Goal: Navigation & Orientation: Find specific page/section

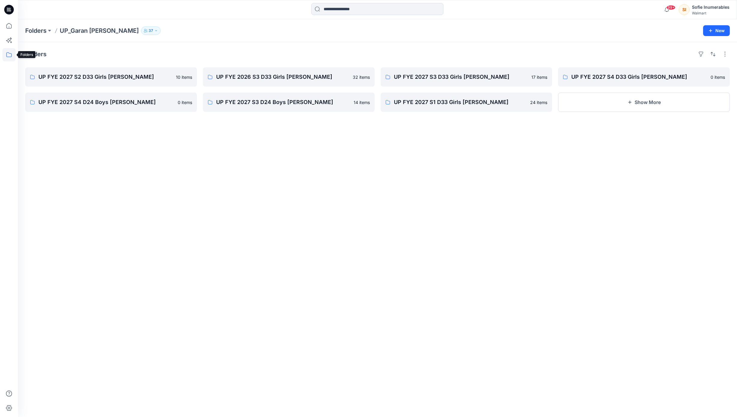
click at [10, 56] on icon at bounding box center [8, 54] width 13 height 13
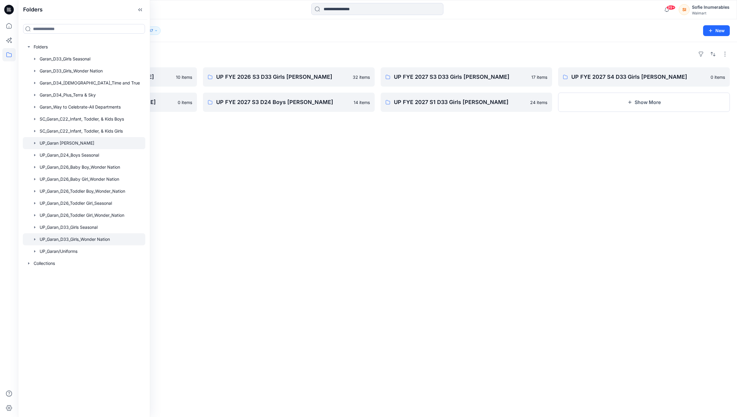
click at [108, 245] on div at bounding box center [84, 239] width 123 height 12
click at [178, 29] on p "54" at bounding box center [176, 30] width 5 height 7
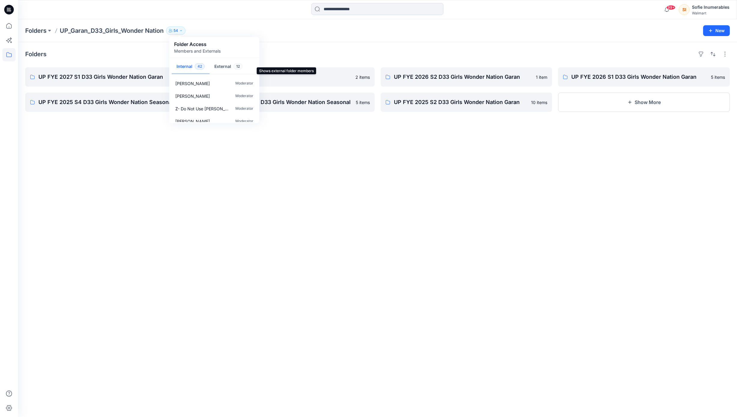
drag, startPoint x: 226, startPoint y: 70, endPoint x: 229, endPoint y: 62, distance: 8.5
click at [226, 69] on button "External 12" at bounding box center [229, 66] width 38 height 15
click at [198, 69] on span "42" at bounding box center [200, 66] width 10 height 6
click at [32, 30] on p "Folders" at bounding box center [35, 30] width 21 height 8
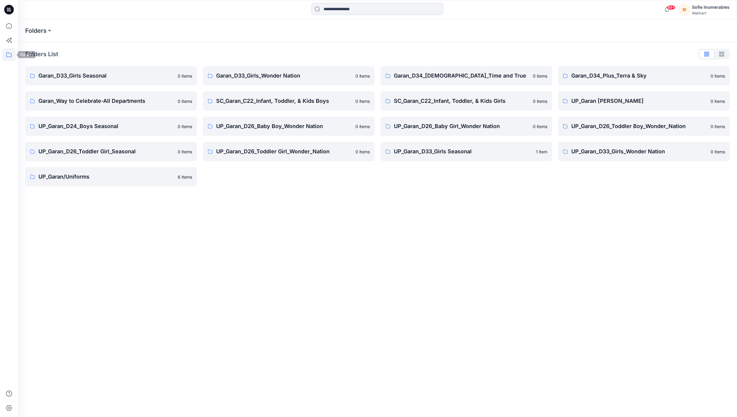
click at [9, 53] on icon at bounding box center [8, 54] width 13 height 13
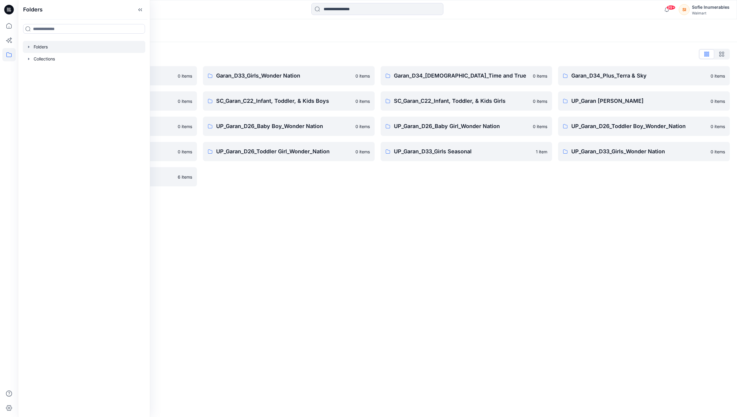
click at [52, 53] on div at bounding box center [84, 47] width 123 height 12
drag, startPoint x: 27, startPoint y: 50, endPoint x: 43, endPoint y: 50, distance: 15.9
click at [30, 49] on icon "button" at bounding box center [28, 46] width 5 height 5
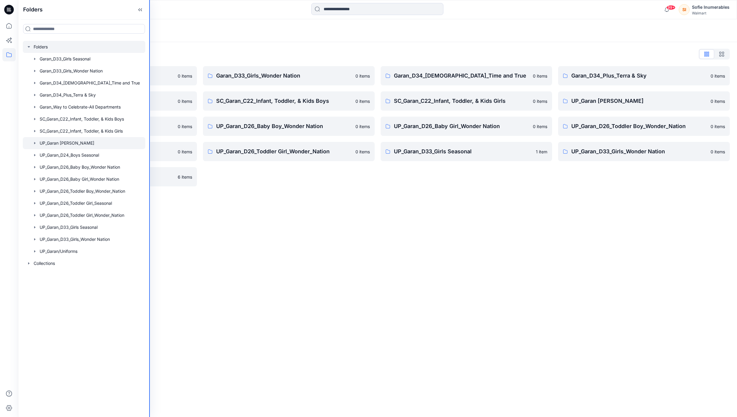
drag, startPoint x: 149, startPoint y: 44, endPoint x: 86, endPoint y: 154, distance: 127.1
click at [235, 47] on div "Folders Folders Garan_D33_Girls Seasonal Garan_D33_Girls_Wonder Nation Garan_D3…" at bounding box center [368, 208] width 737 height 417
click at [91, 149] on div at bounding box center [84, 143] width 123 height 12
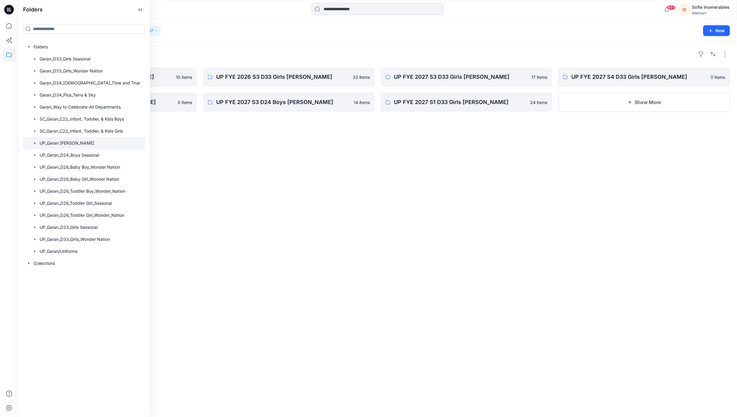
click at [32, 145] on icon "button" at bounding box center [34, 143] width 5 height 5
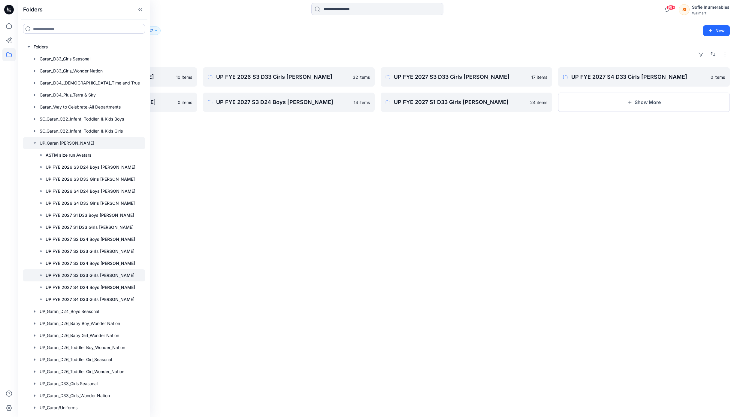
click at [106, 279] on p "UP FYE 2027 S3 D33 Girls [PERSON_NAME]" at bounding box center [90, 275] width 89 height 7
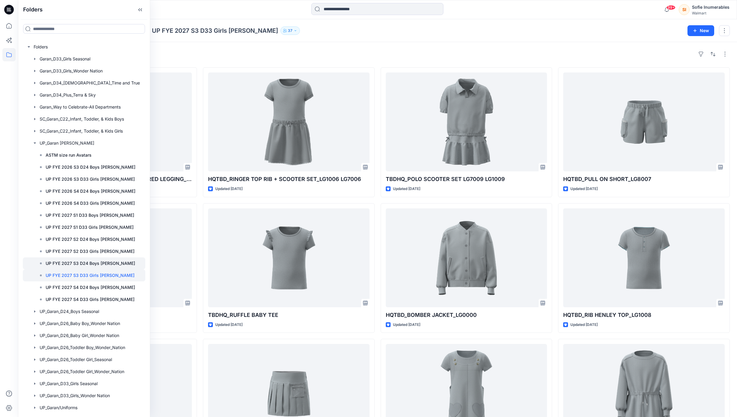
click at [114, 267] on p "UP FYE 2027 S3 D24 Boys [PERSON_NAME]" at bounding box center [91, 263] width 90 height 7
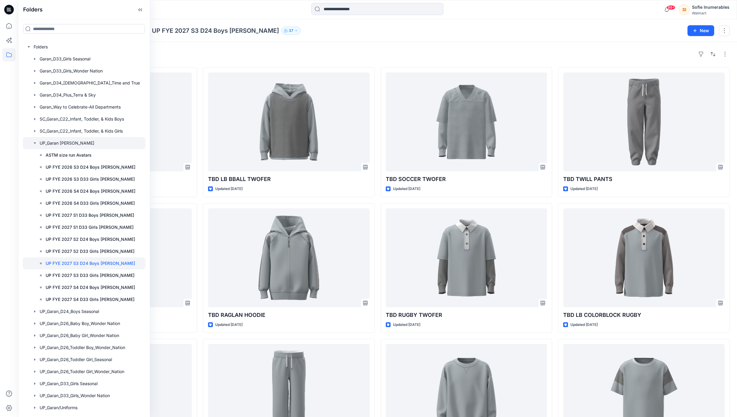
click at [61, 149] on div at bounding box center [84, 143] width 123 height 12
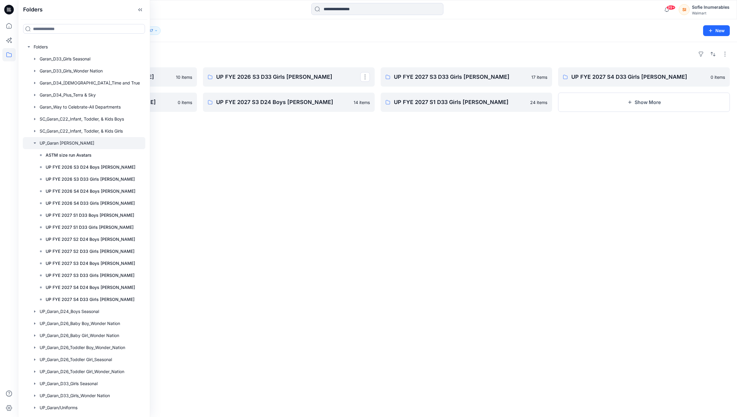
drag, startPoint x: 239, startPoint y: 57, endPoint x: 209, endPoint y: 57, distance: 30.3
click at [239, 57] on div "Folders" at bounding box center [377, 54] width 705 height 10
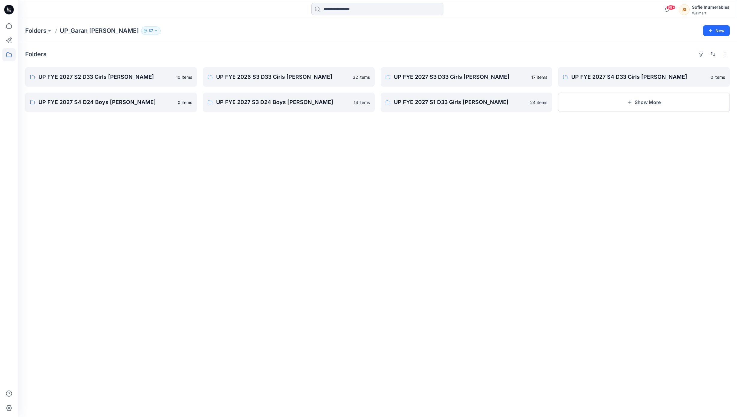
click at [141, 29] on button "37" at bounding box center [151, 30] width 20 height 8
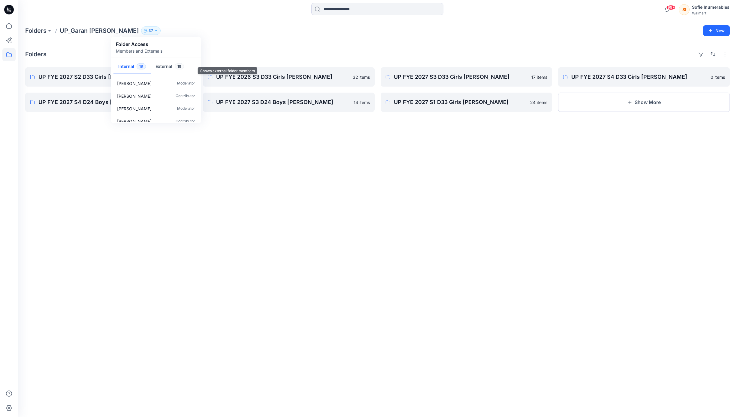
click at [181, 69] on span "18" at bounding box center [179, 66] width 9 height 6
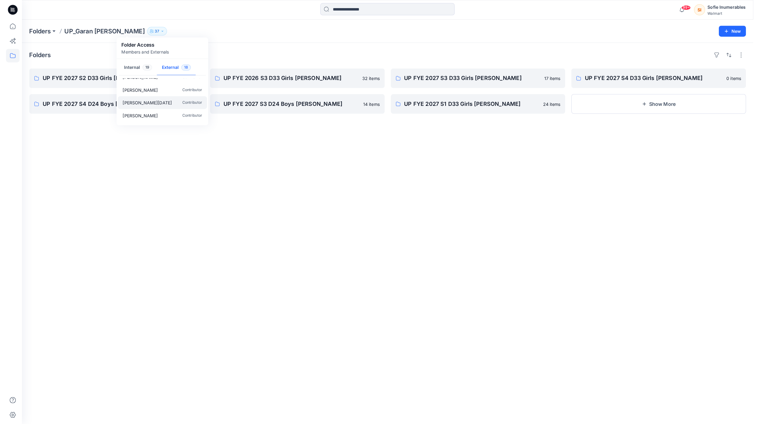
scroll to position [167, 0]
click at [184, 28] on div "Folders UP_Garan [PERSON_NAME] 37 Folder Access Members and Externals Internal …" at bounding box center [354, 30] width 658 height 8
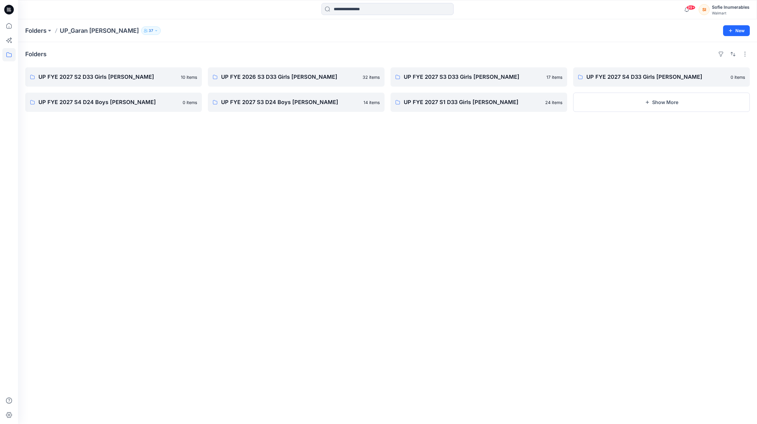
click at [87, 31] on p "UP_Garan [PERSON_NAME]" at bounding box center [99, 30] width 79 height 8
click at [141, 30] on button "37" at bounding box center [151, 30] width 20 height 8
click at [10, 52] on icon at bounding box center [8, 54] width 13 height 13
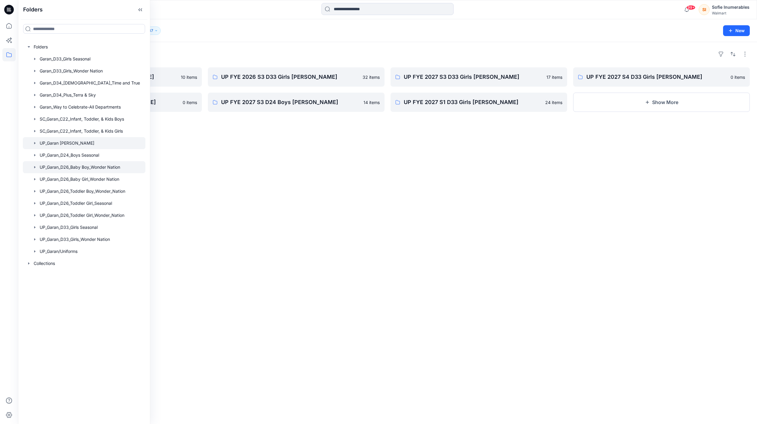
click at [37, 169] on icon "button" at bounding box center [34, 167] width 5 height 5
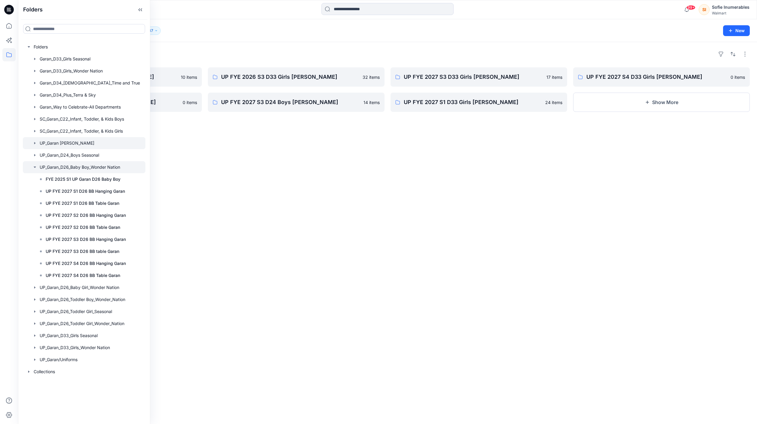
click at [63, 173] on div at bounding box center [84, 167] width 123 height 12
click at [229, 19] on div "99+ Notifications [PERSON_NAME] shared HQ TBD LS BODYSUIT in UP FYE 2027 S3 D26…" at bounding box center [387, 9] width 739 height 19
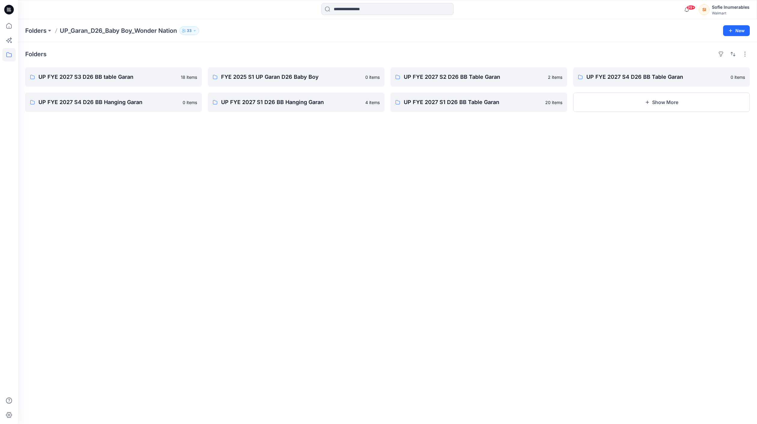
drag, startPoint x: 191, startPoint y: 29, endPoint x: 195, endPoint y: 34, distance: 6.0
click at [191, 30] on p "33" at bounding box center [189, 30] width 5 height 7
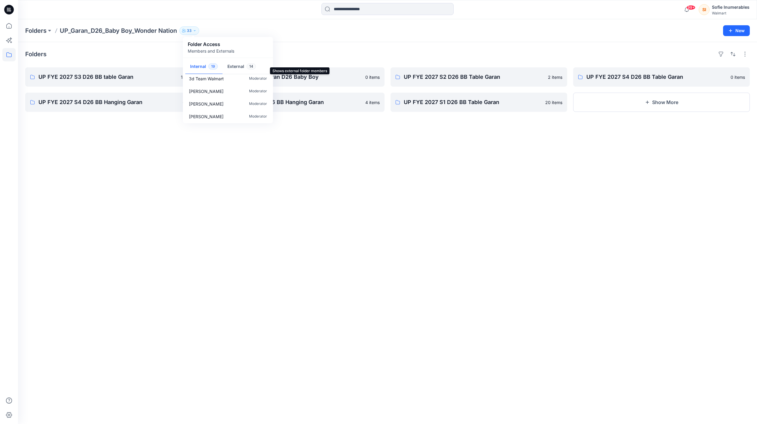
click at [241, 71] on button "External 14" at bounding box center [242, 66] width 38 height 15
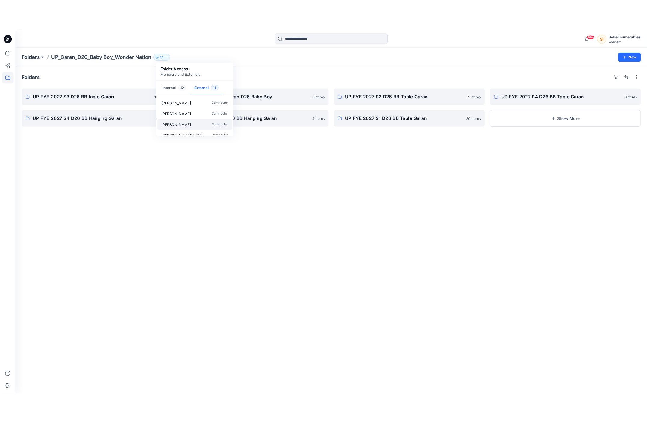
scroll to position [131, 0]
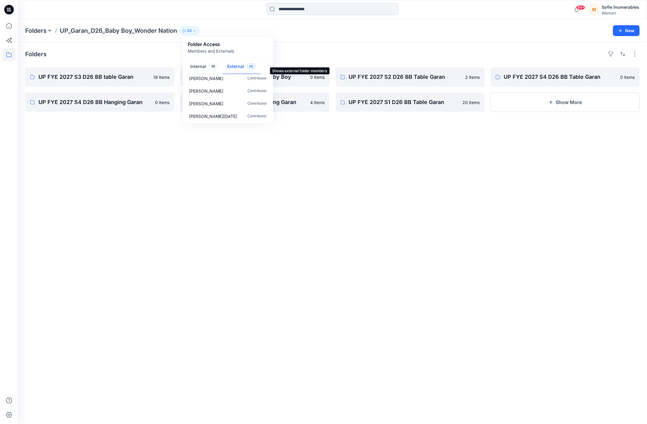
click at [7, 55] on icon at bounding box center [8, 54] width 13 height 13
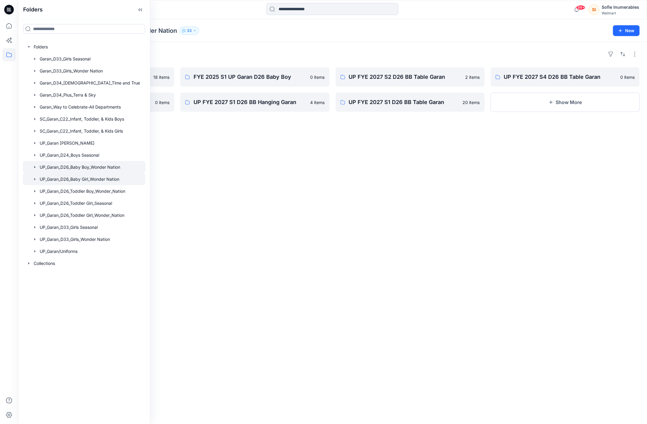
click at [97, 185] on div at bounding box center [84, 179] width 123 height 12
click at [207, 9] on div at bounding box center [332, 9] width 314 height 13
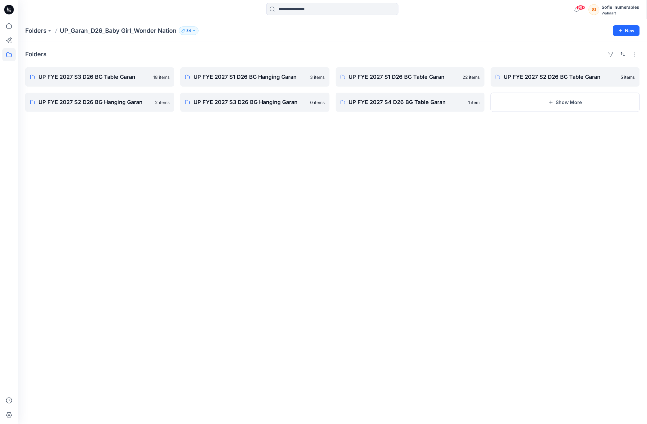
click at [190, 31] on p "34" at bounding box center [188, 30] width 5 height 7
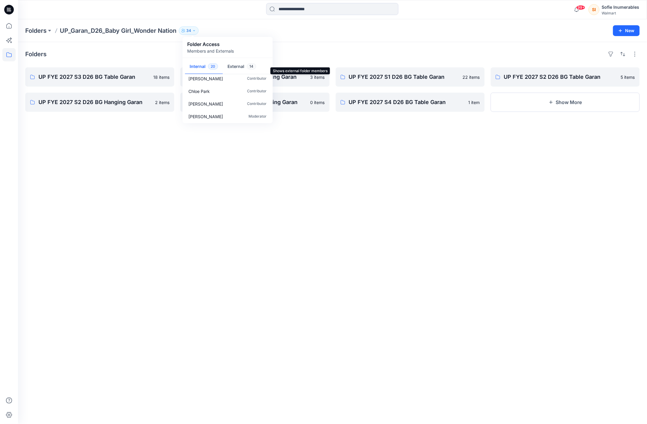
click at [248, 70] on button "External 14" at bounding box center [242, 66] width 38 height 15
click at [250, 69] on button "External 14" at bounding box center [242, 66] width 38 height 15
click at [253, 69] on span "14" at bounding box center [251, 66] width 9 height 6
click at [241, 70] on button "External 14" at bounding box center [242, 66] width 38 height 15
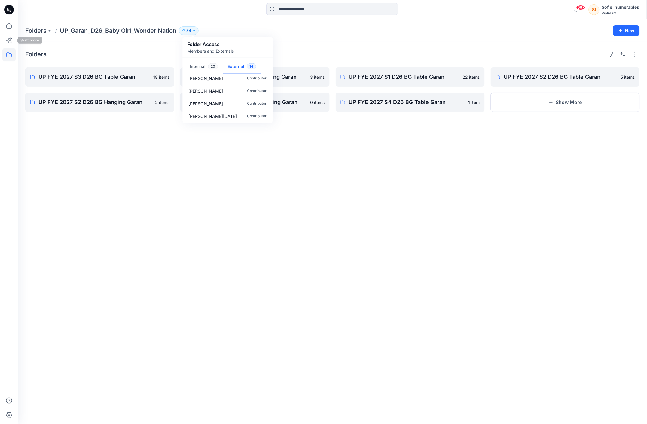
click at [9, 50] on icon at bounding box center [8, 54] width 13 height 13
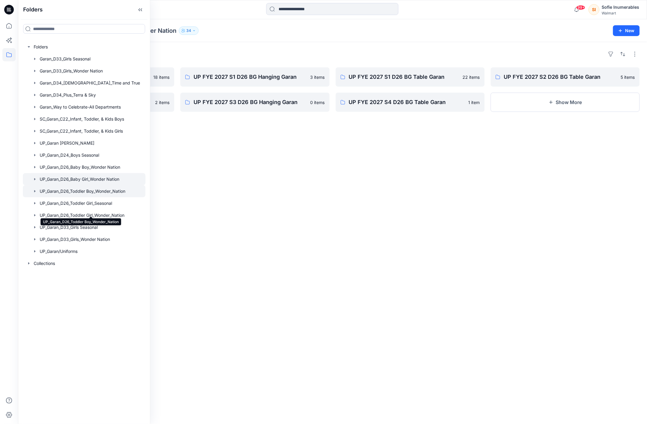
click at [58, 197] on div at bounding box center [84, 191] width 123 height 12
click at [195, 37] on div "Folders UP_Garan_D26_Toddler Boy_Wonder_Nation 40 New" at bounding box center [332, 30] width 629 height 23
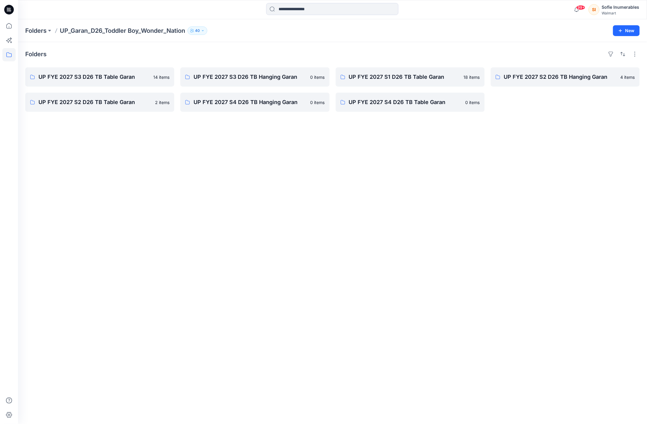
click at [204, 30] on button "40" at bounding box center [197, 30] width 20 height 8
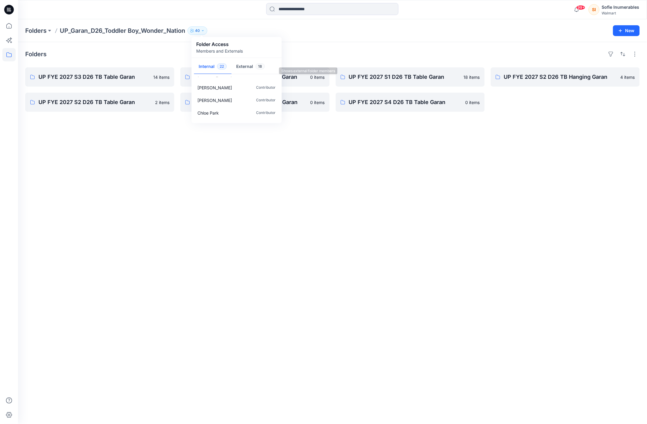
click at [257, 71] on button "External 18" at bounding box center [251, 66] width 38 height 15
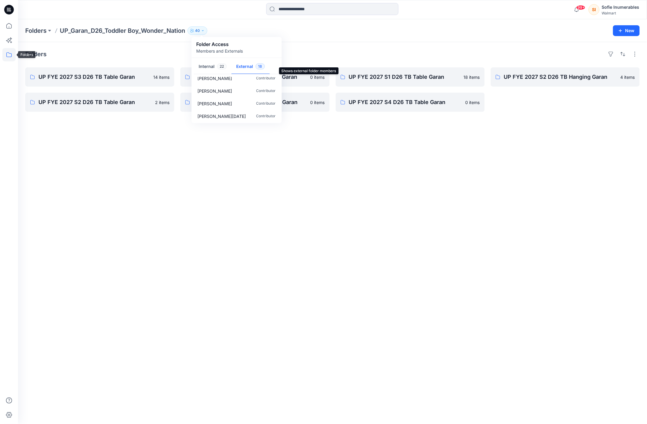
click at [5, 55] on icon at bounding box center [8, 54] width 13 height 13
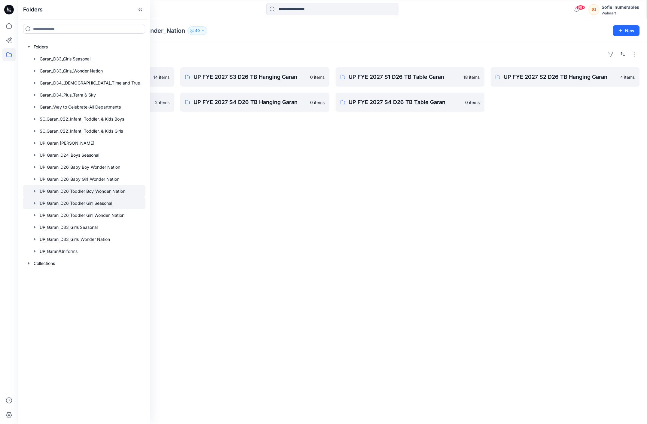
click at [55, 209] on div at bounding box center [84, 203] width 123 height 12
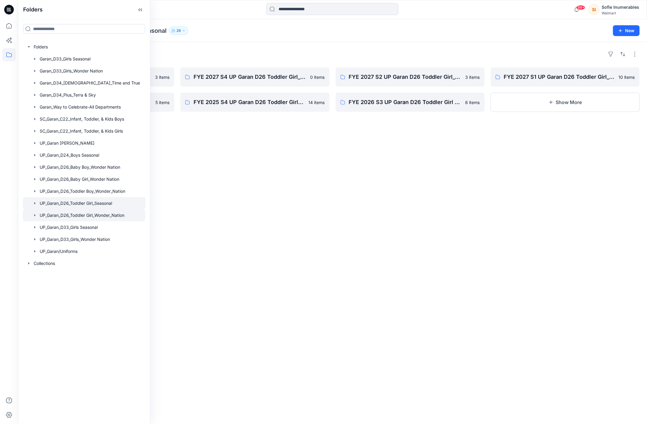
click at [57, 221] on div at bounding box center [84, 215] width 123 height 12
click at [212, 51] on div "Folders" at bounding box center [332, 54] width 614 height 10
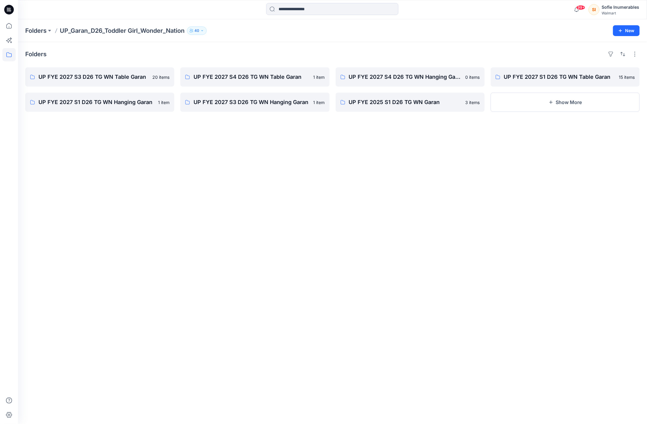
click at [199, 31] on p "40" at bounding box center [196, 30] width 5 height 7
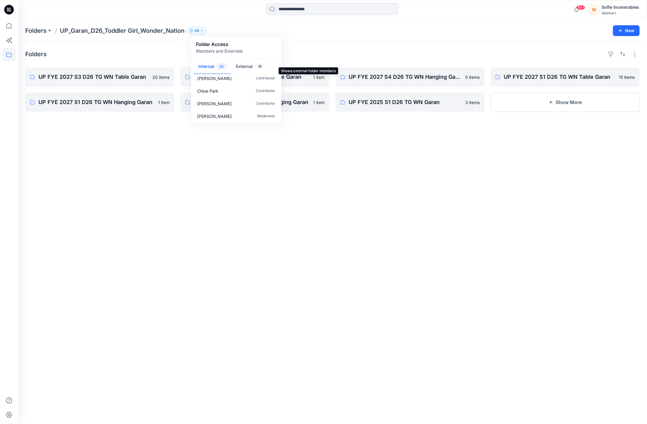
click at [257, 70] on button "External 18" at bounding box center [250, 66] width 38 height 15
click at [156, 171] on div "Folders UP FYE 2027 S3 D26 TG WN Table Garan 20 items UP FYE 2027 S1 D26 TG WN …" at bounding box center [332, 232] width 629 height 381
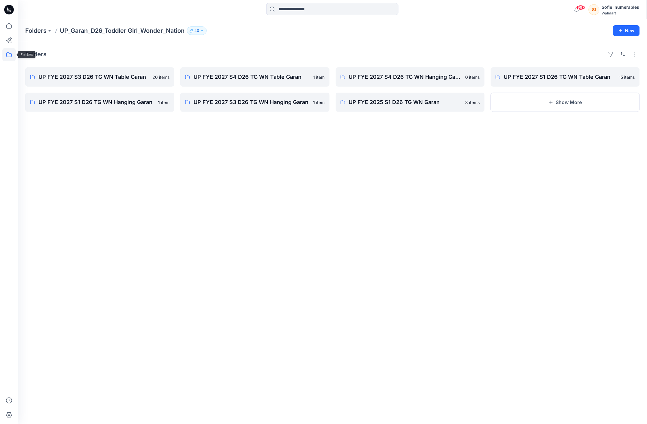
click at [9, 55] on icon at bounding box center [8, 54] width 13 height 13
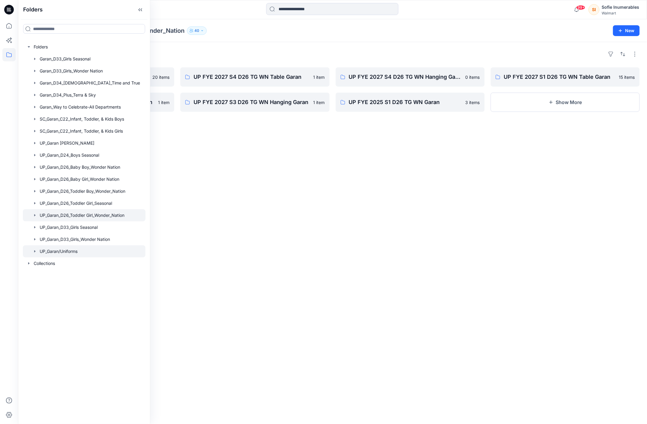
click at [78, 257] on div at bounding box center [84, 251] width 123 height 12
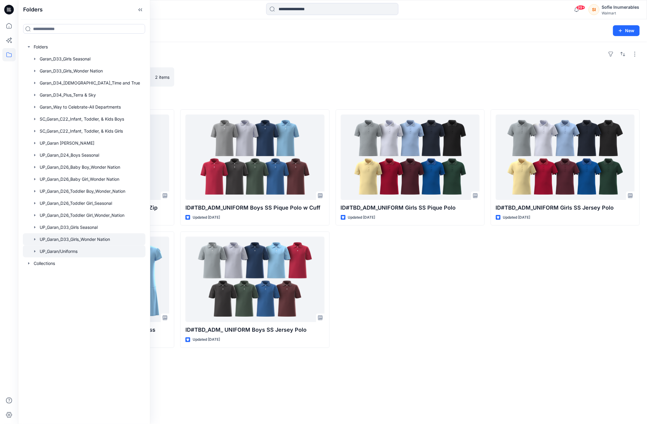
click at [93, 245] on div at bounding box center [84, 239] width 123 height 12
